Goal: Information Seeking & Learning: Learn about a topic

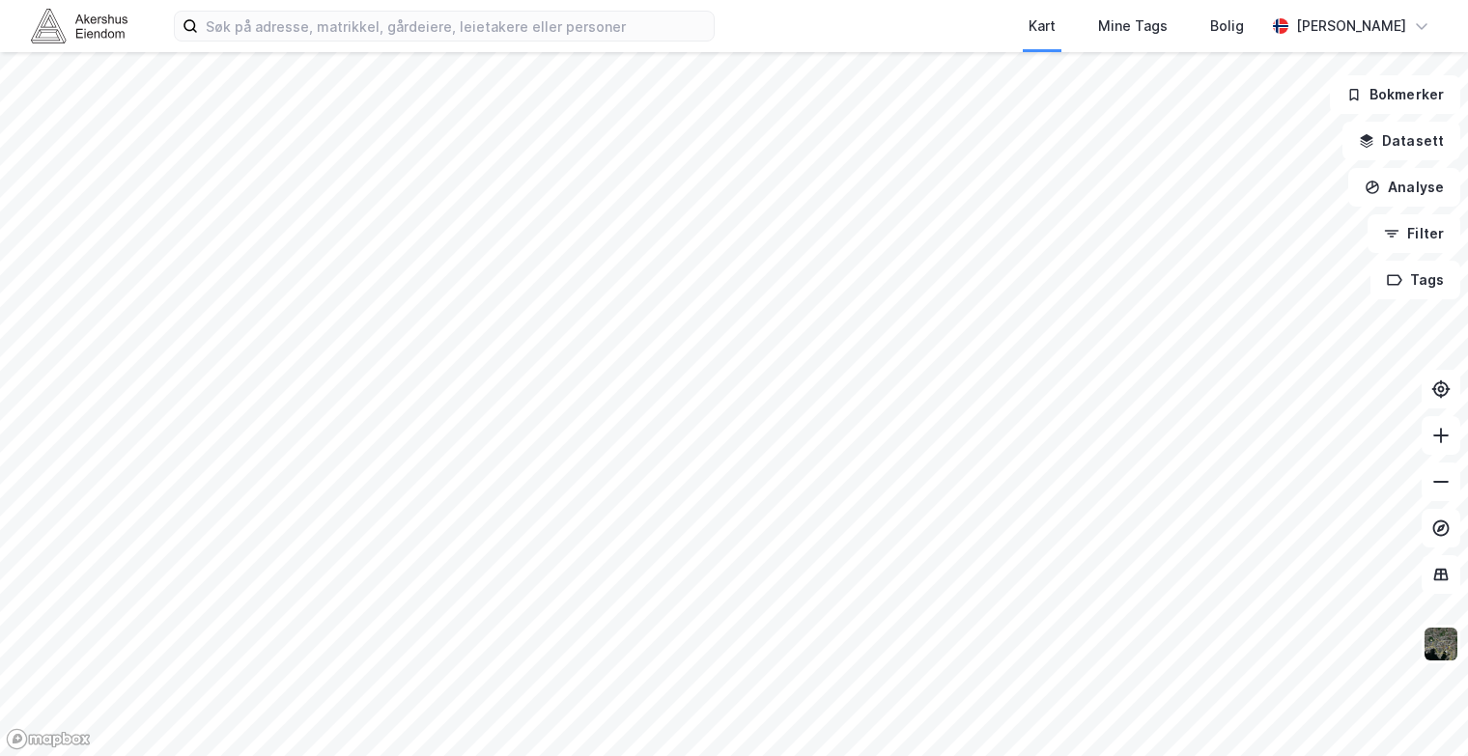
click at [896, 29] on div "Kart Mine Tags Bolig [PERSON_NAME] Bokmerker Datasett Analyse Filter Tags" at bounding box center [734, 378] width 1468 height 756
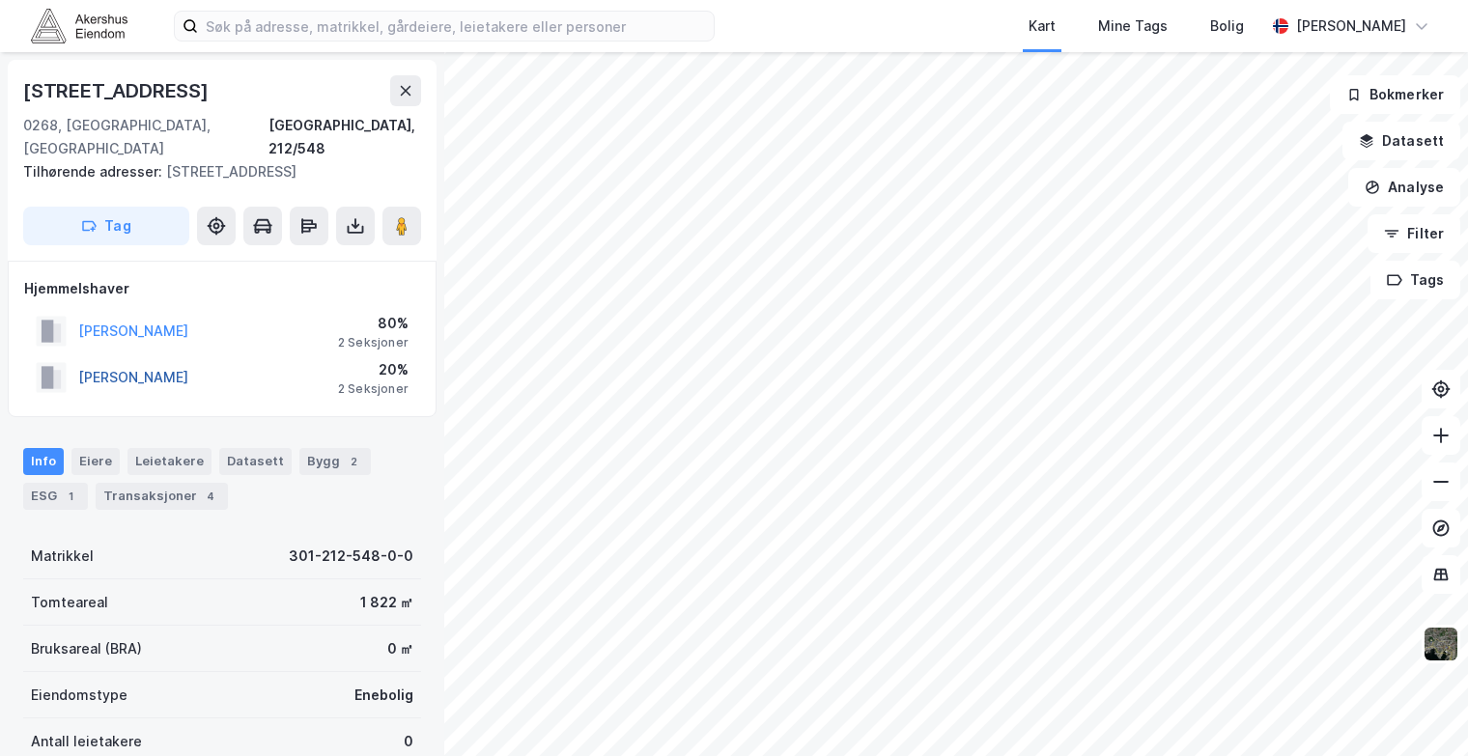
click at [0, 0] on button "[PERSON_NAME]" at bounding box center [0, 0] width 0 height 0
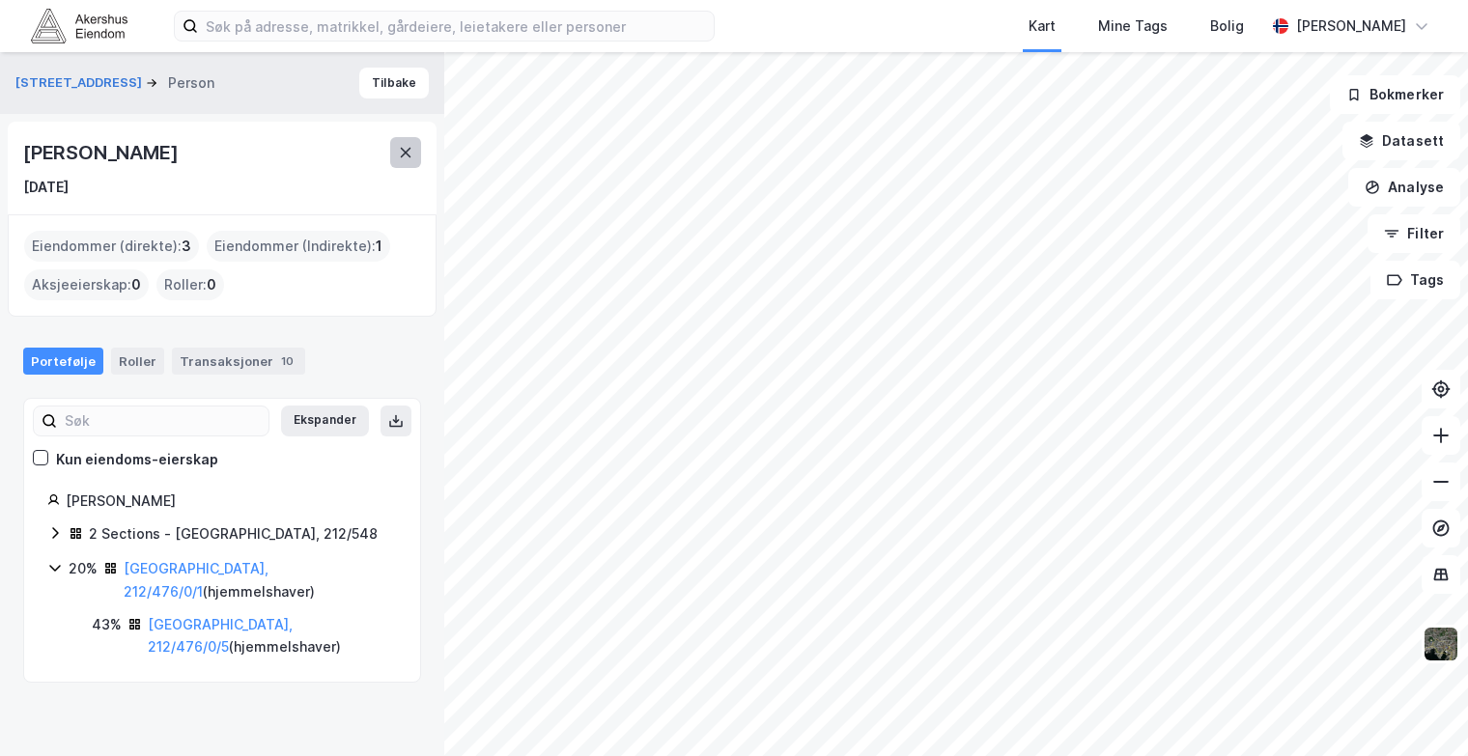
click at [412, 154] on icon at bounding box center [405, 152] width 15 height 15
